Goal: Information Seeking & Learning: Check status

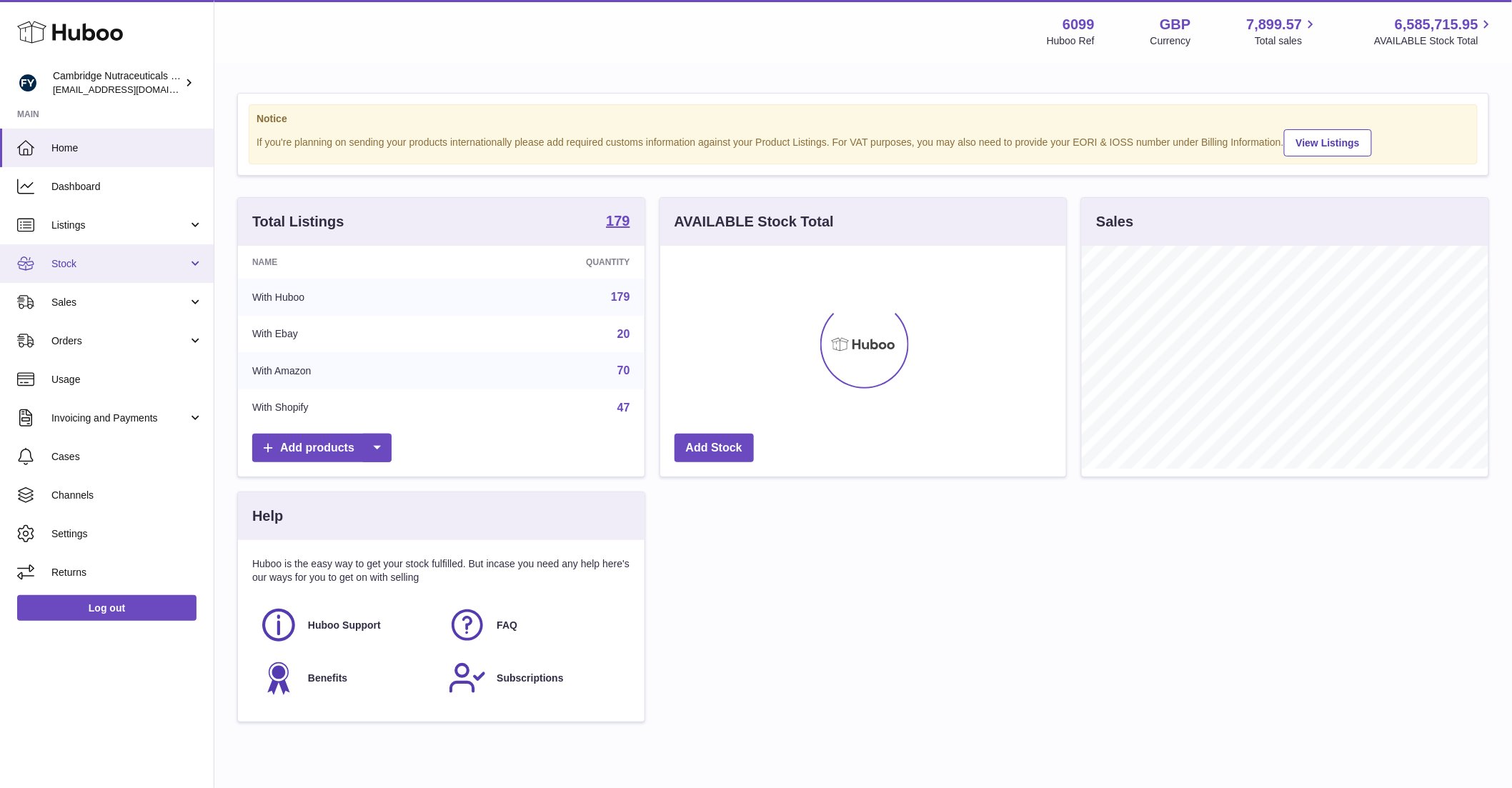
scroll to position [223, 406]
click at [72, 269] on span "Stock" at bounding box center [119, 264] width 137 height 14
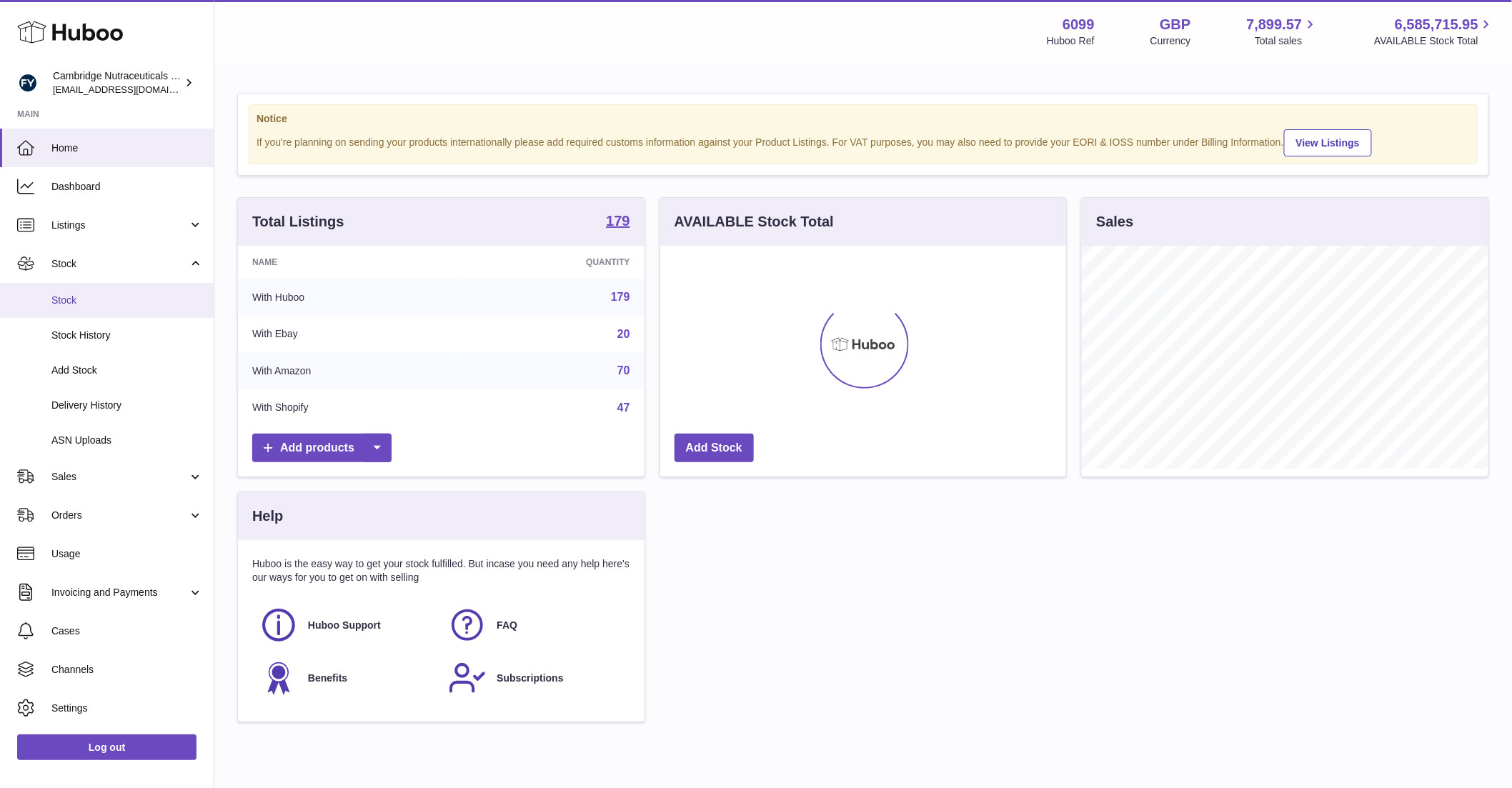
click at [77, 292] on link "Stock" at bounding box center [106, 301] width 213 height 35
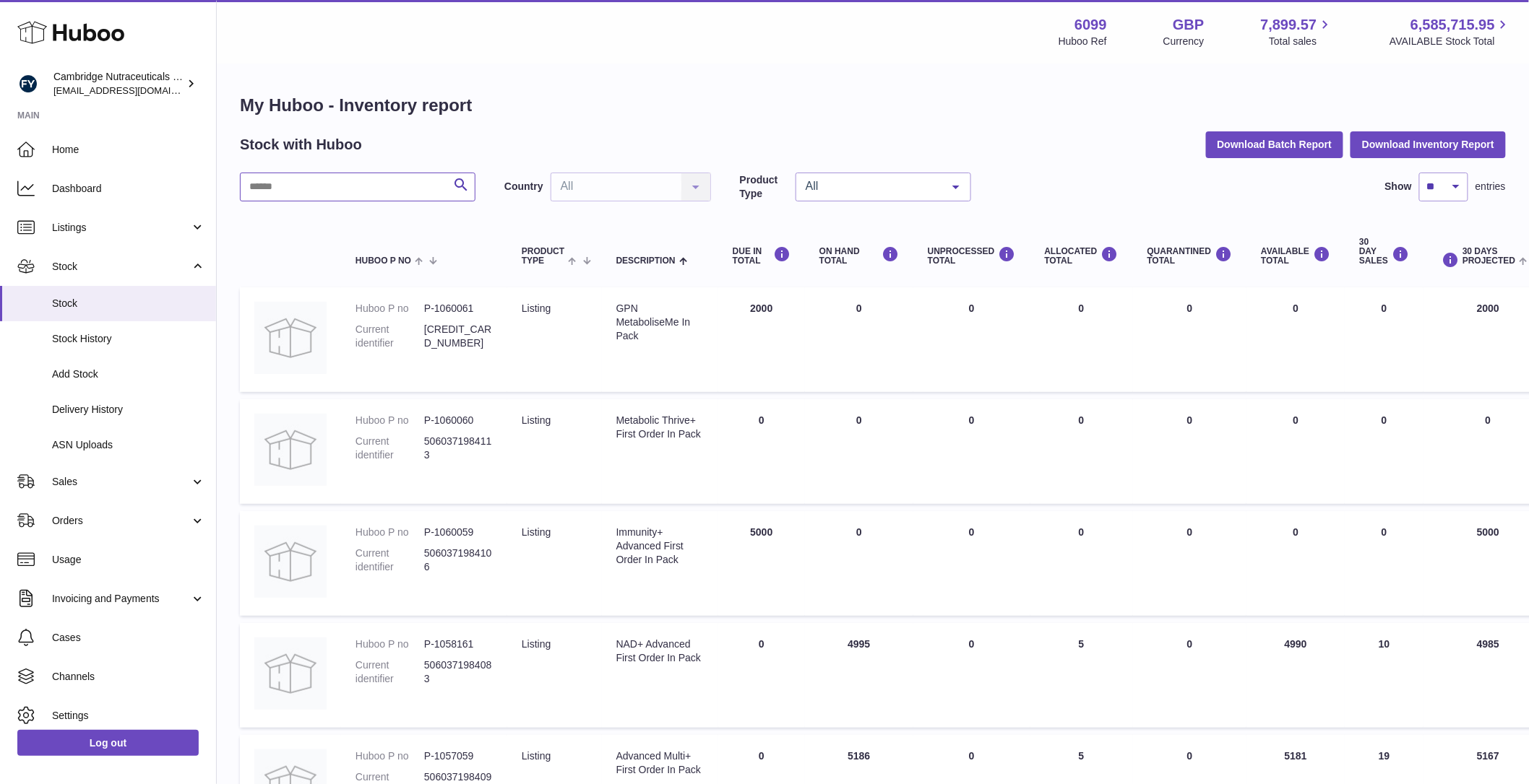
click at [304, 187] on input "text" at bounding box center [357, 187] width 236 height 29
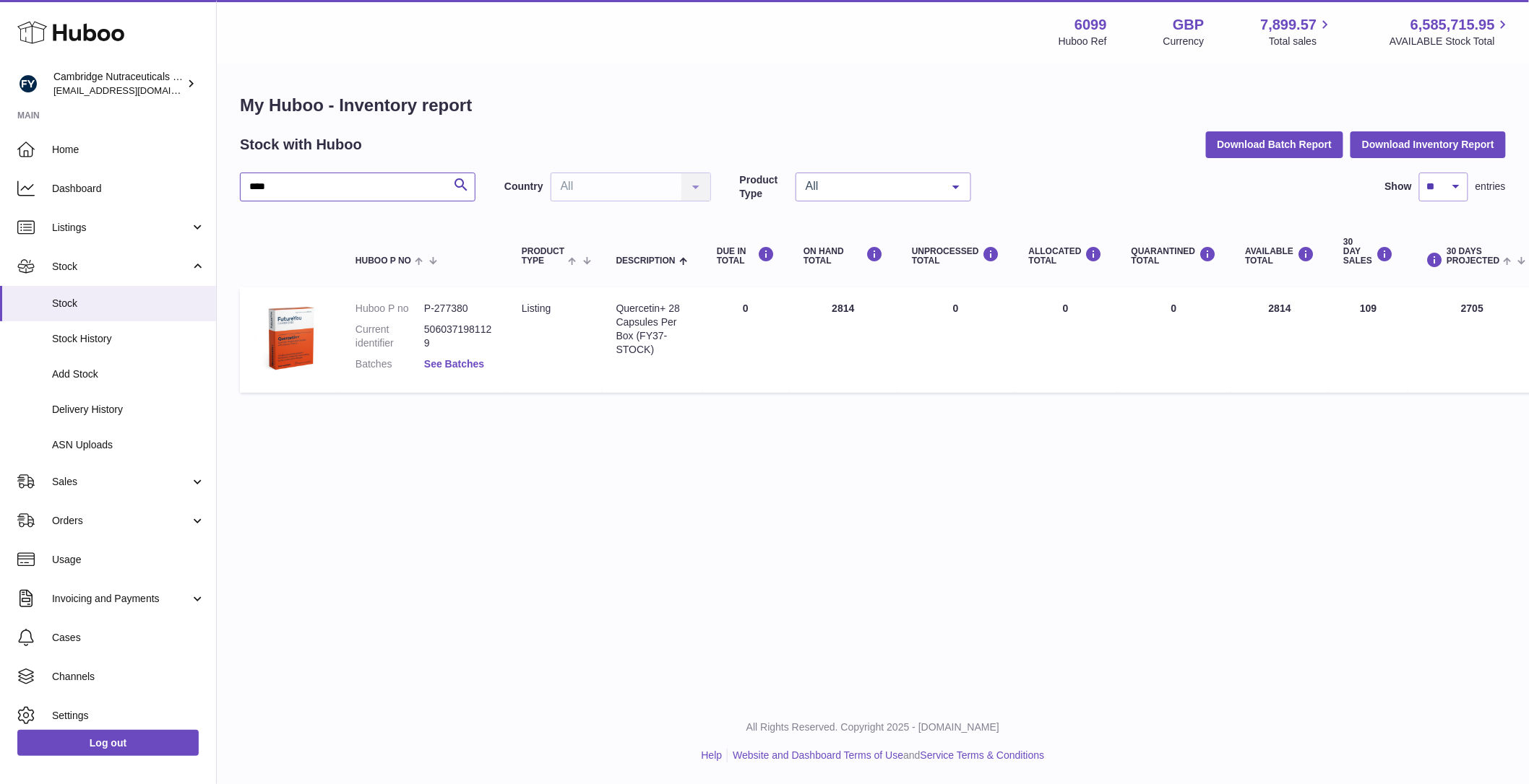
type input "****"
click at [449, 369] on link "See Batches" at bounding box center [454, 365] width 60 height 12
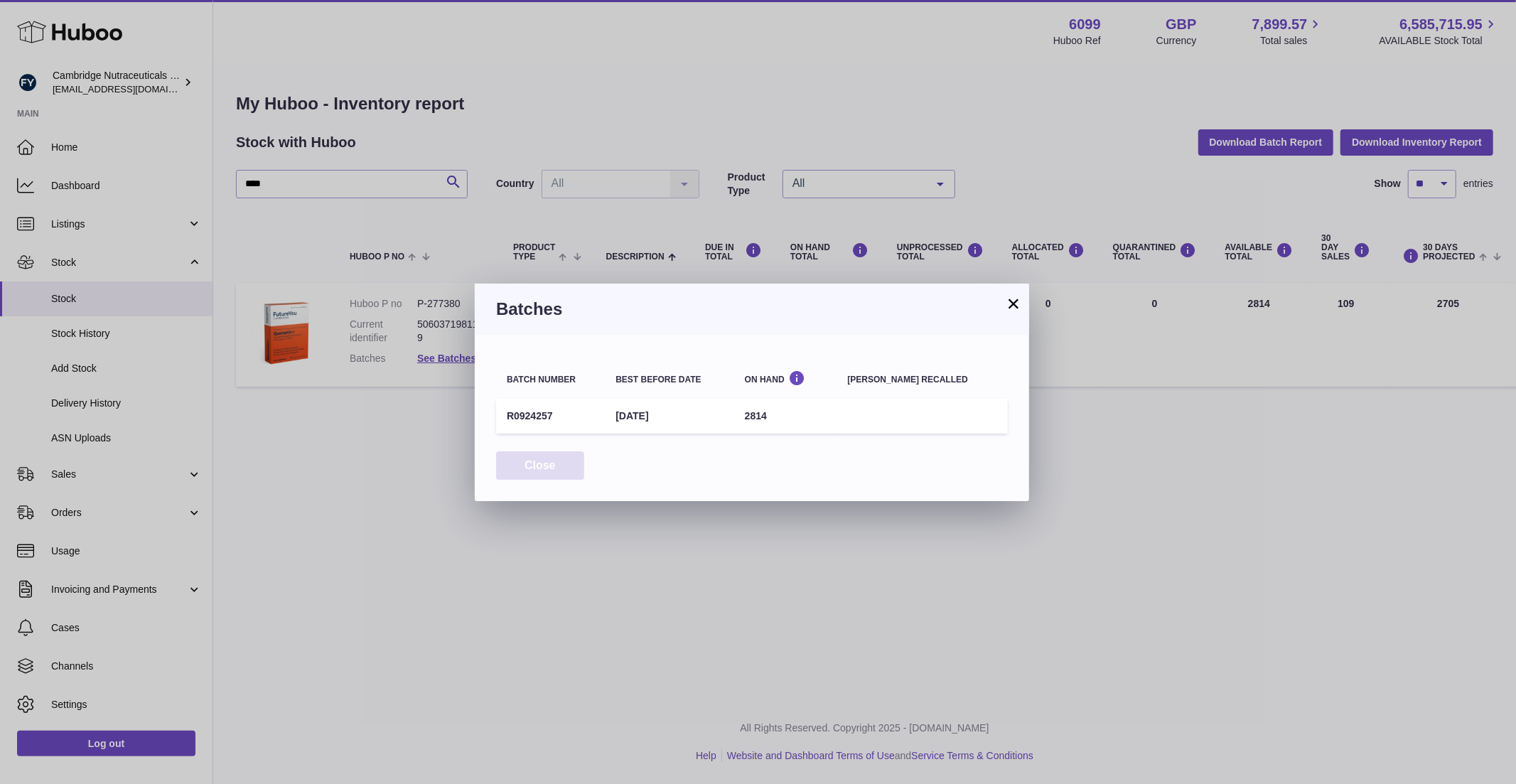
click at [557, 464] on button "Close" at bounding box center [540, 466] width 88 height 29
